Goal: Task Accomplishment & Management: Manage account settings

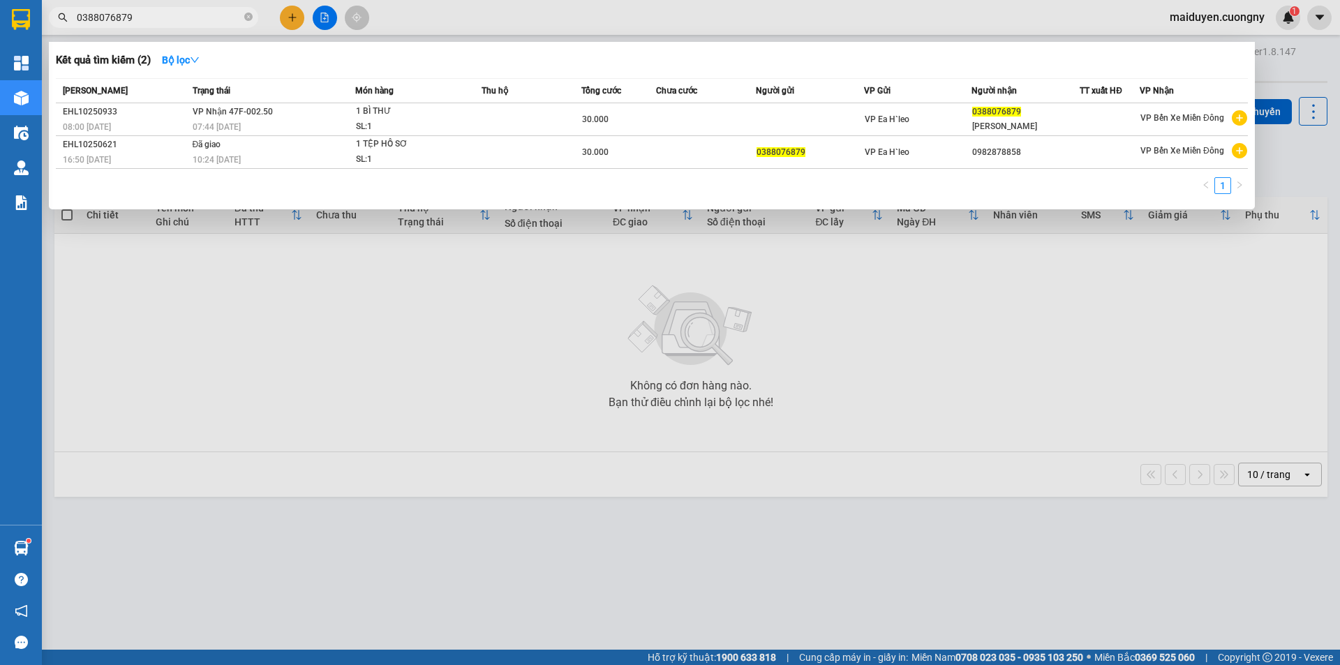
click at [288, 442] on div at bounding box center [670, 332] width 1340 height 665
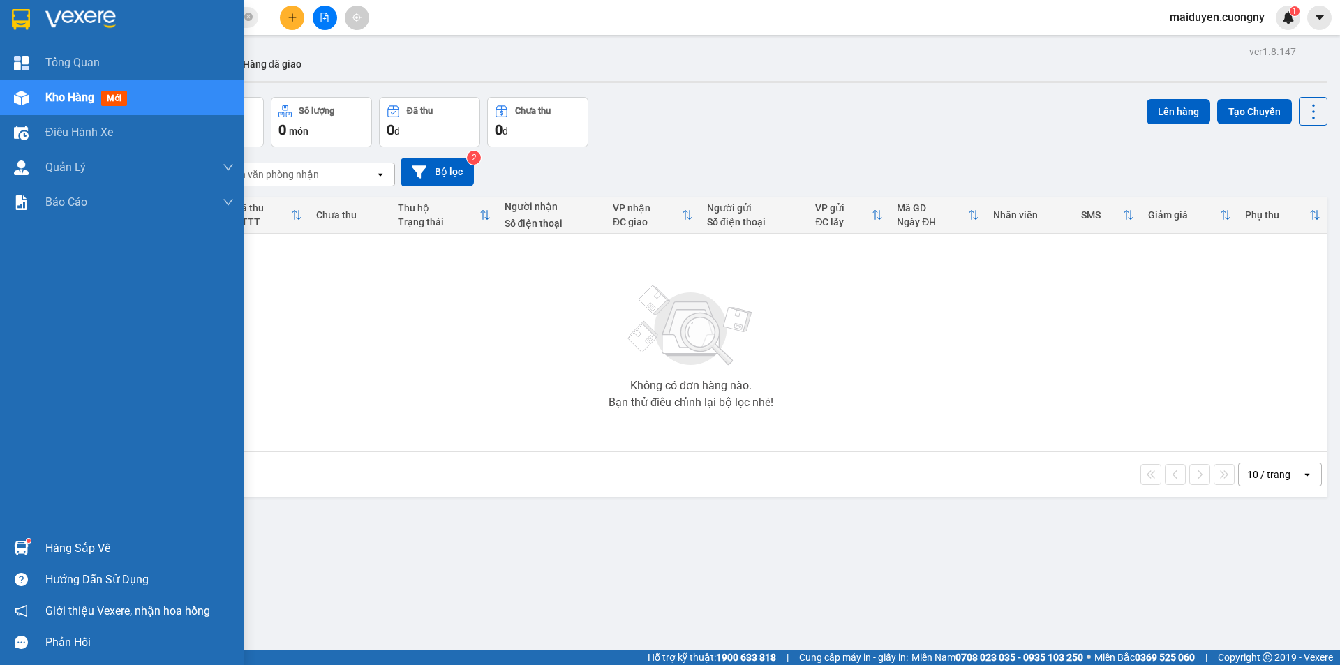
click at [19, 10] on img at bounding box center [21, 19] width 18 height 21
click at [20, 10] on img at bounding box center [21, 19] width 18 height 21
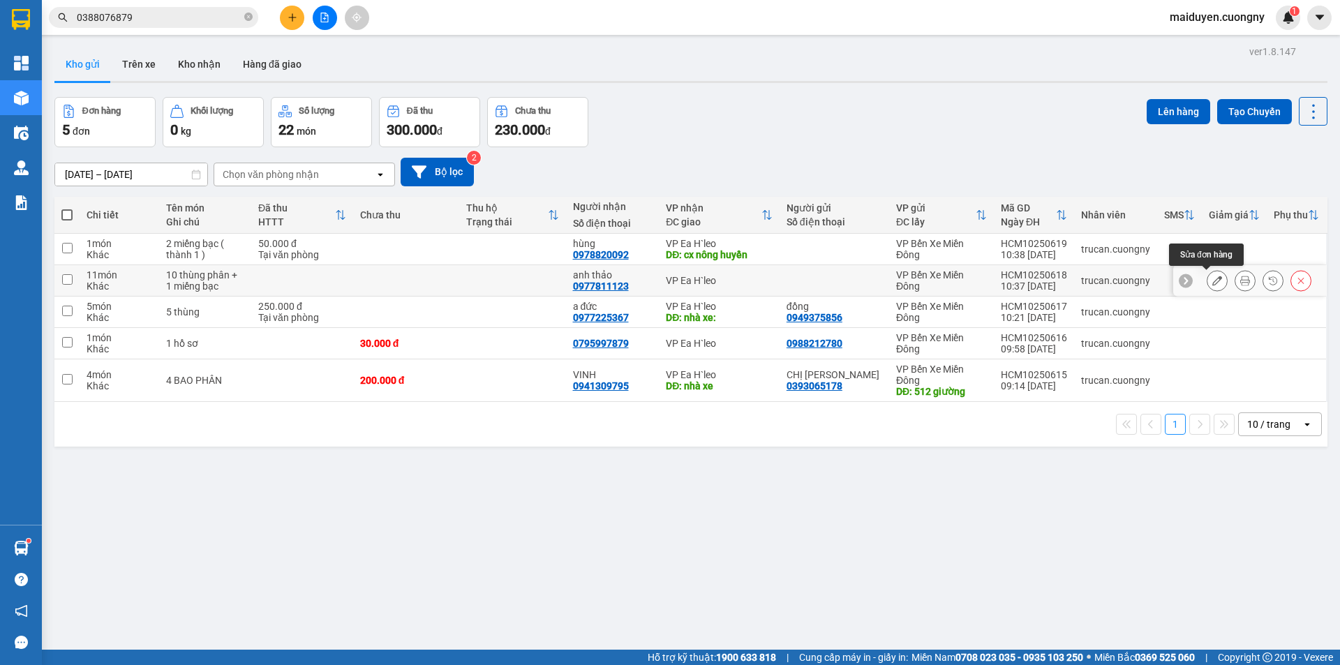
click at [1208, 283] on button at bounding box center [1218, 281] width 20 height 24
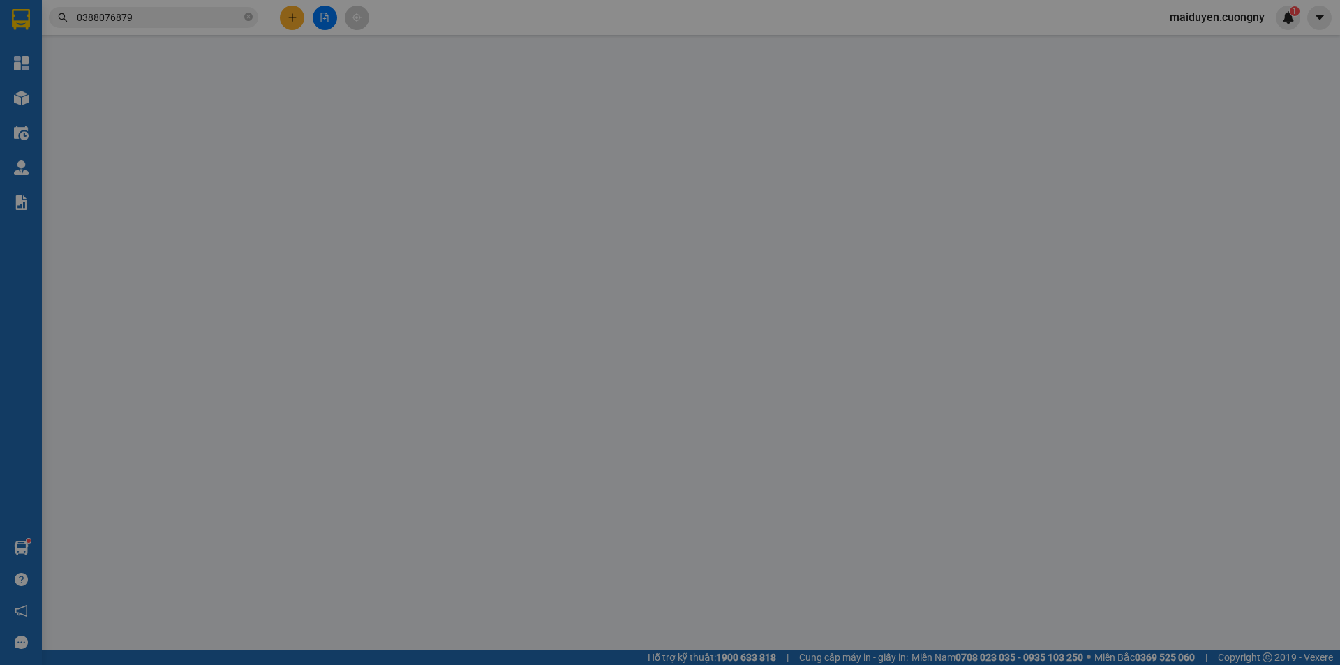
type input "0977811123"
type input "anh thảo"
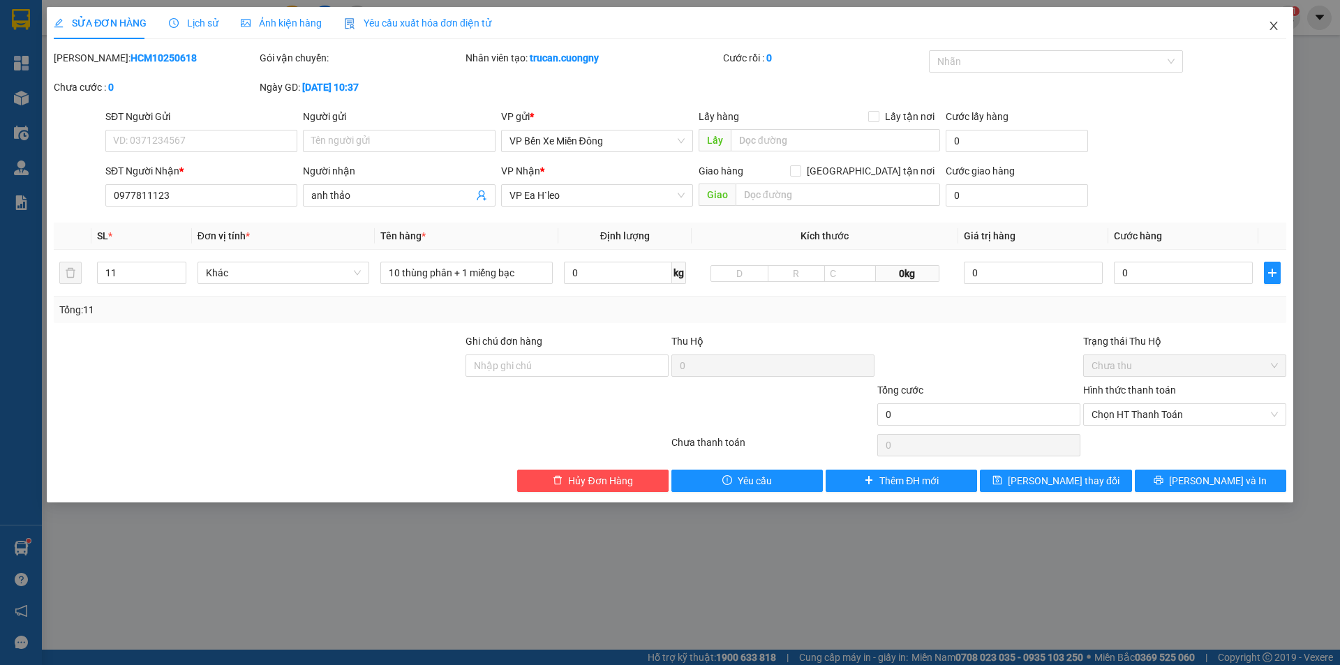
click at [1272, 22] on icon "close" at bounding box center [1273, 25] width 11 height 11
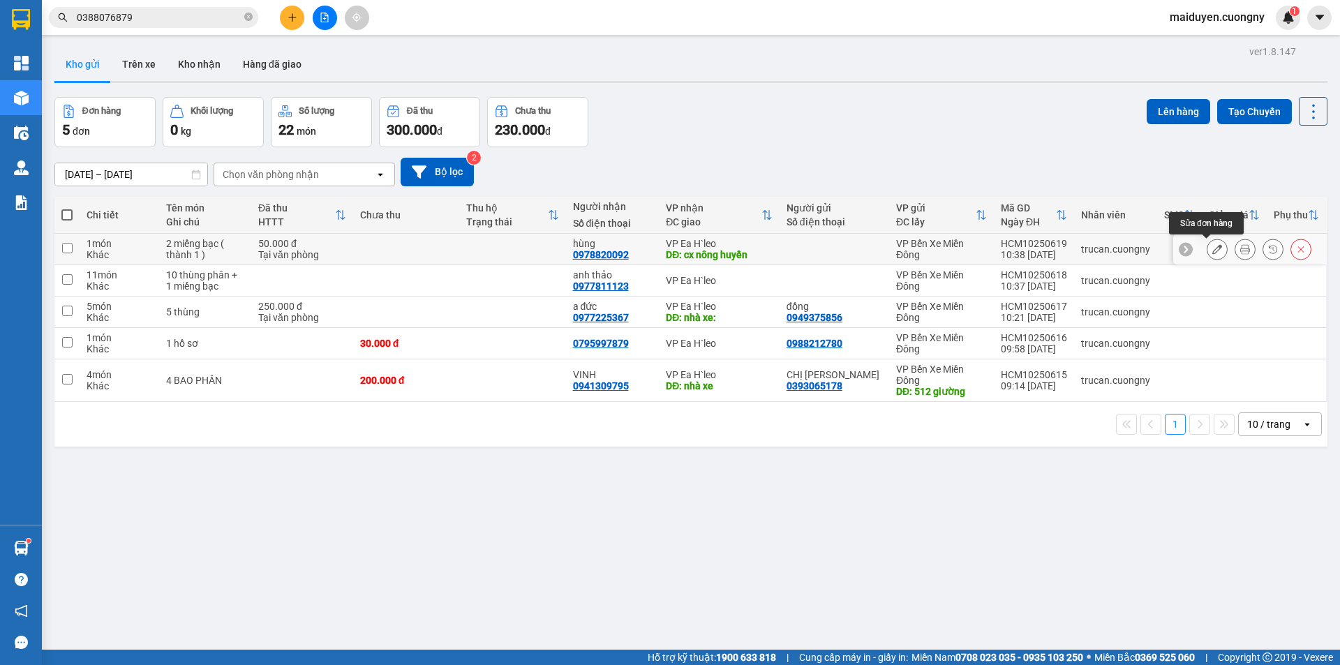
click at [1214, 251] on button at bounding box center [1218, 249] width 20 height 24
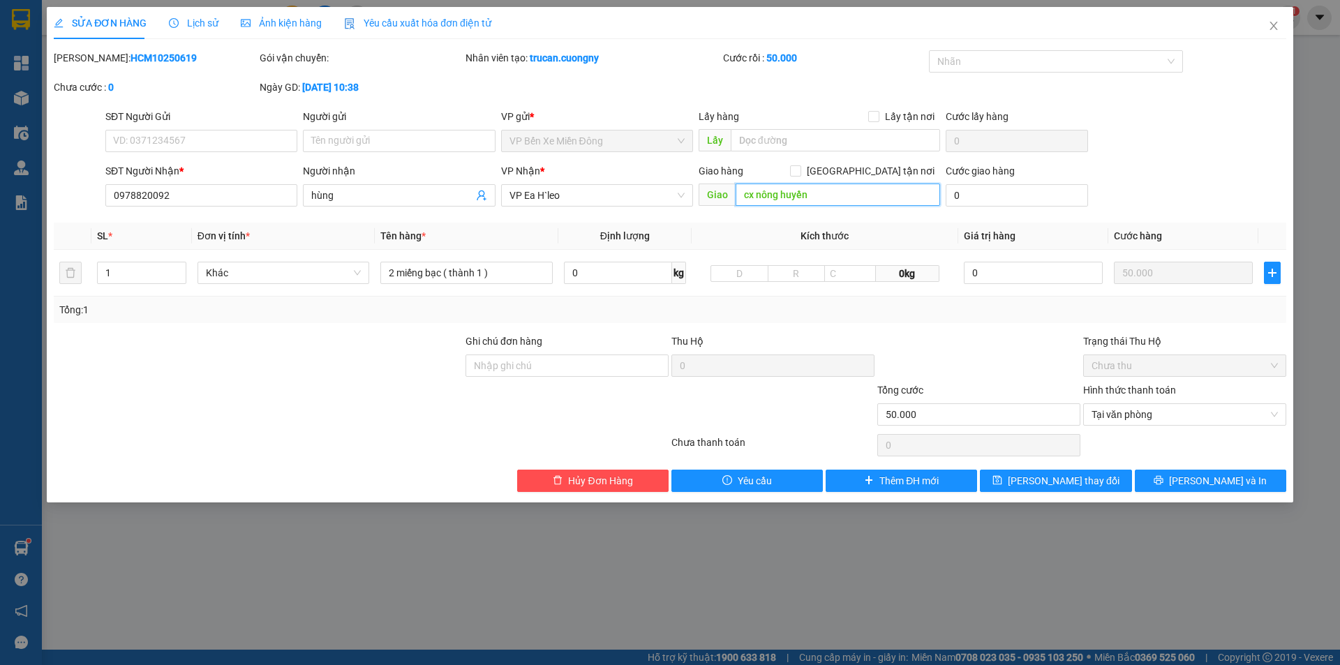
click at [838, 199] on input "cx nông huyền" at bounding box center [838, 195] width 205 height 22
click at [796, 204] on input "cx nông huyền" at bounding box center [838, 195] width 205 height 22
drag, startPoint x: 782, startPoint y: 191, endPoint x: 880, endPoint y: 200, distance: 98.9
click at [880, 200] on input "cx nông huyền" at bounding box center [838, 195] width 205 height 22
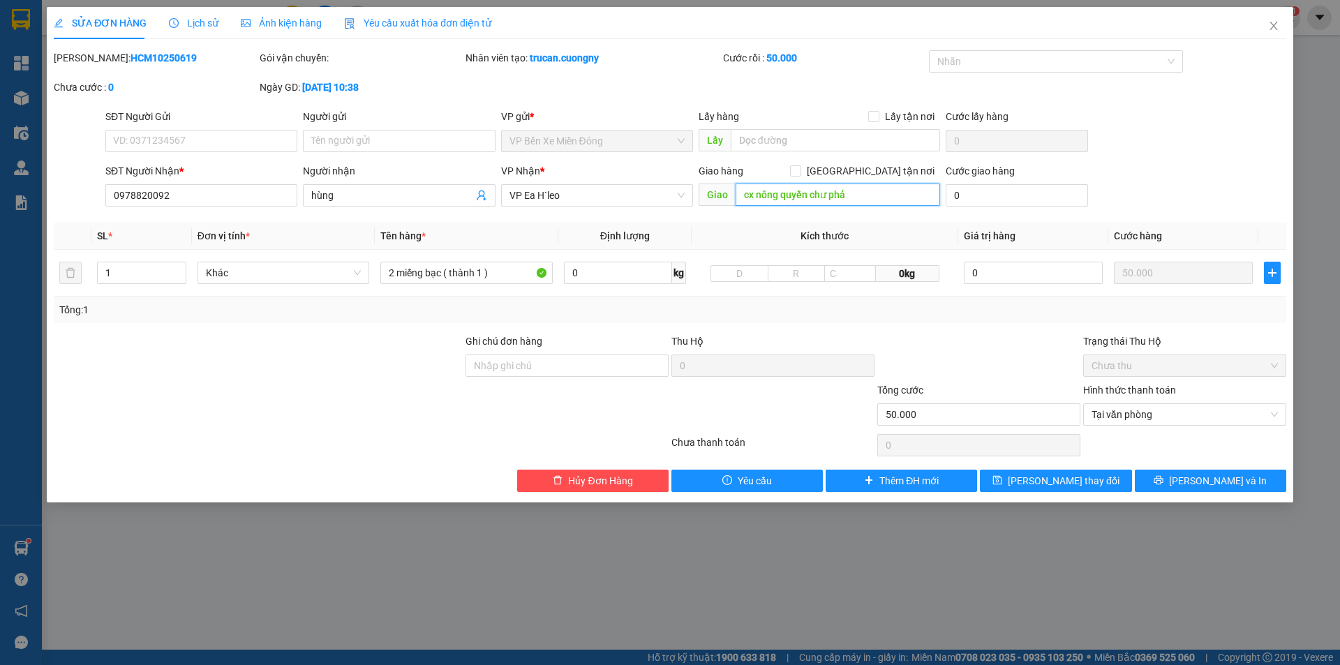
type input "cx nông quyền chư phả"
drag, startPoint x: 1018, startPoint y: 458, endPoint x: 1020, endPoint y: 465, distance: 7.3
click at [1019, 459] on div "Total Paid Fee 50.000 Total UnPaid Fee 0 Cash Collection Total Fee Mã ĐH: HCM10…" at bounding box center [670, 271] width 1233 height 442
click at [1002, 480] on icon "save" at bounding box center [997, 480] width 9 height 9
